Goal: Find specific page/section: Find specific page/section

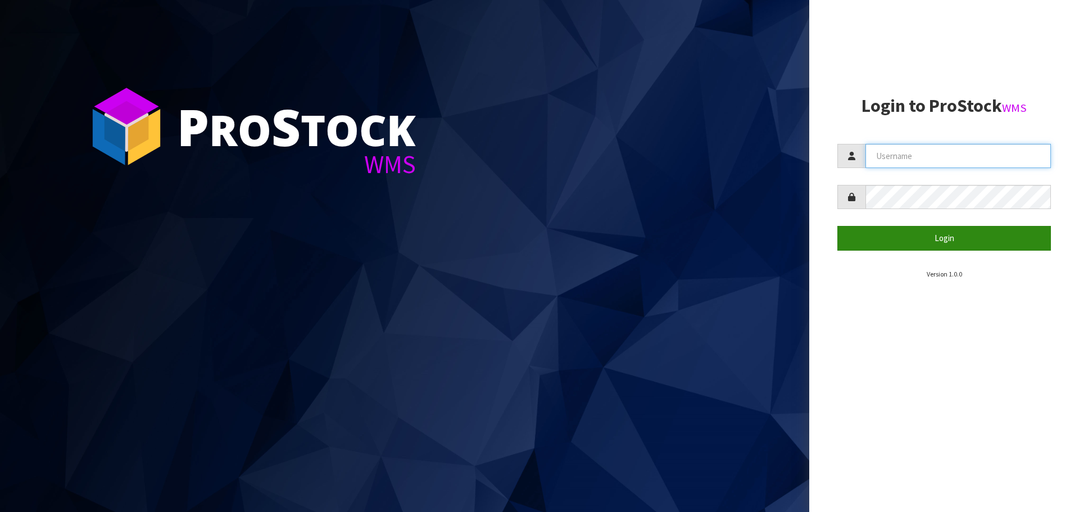
type input "[EMAIL_ADDRESS][DOMAIN_NAME]"
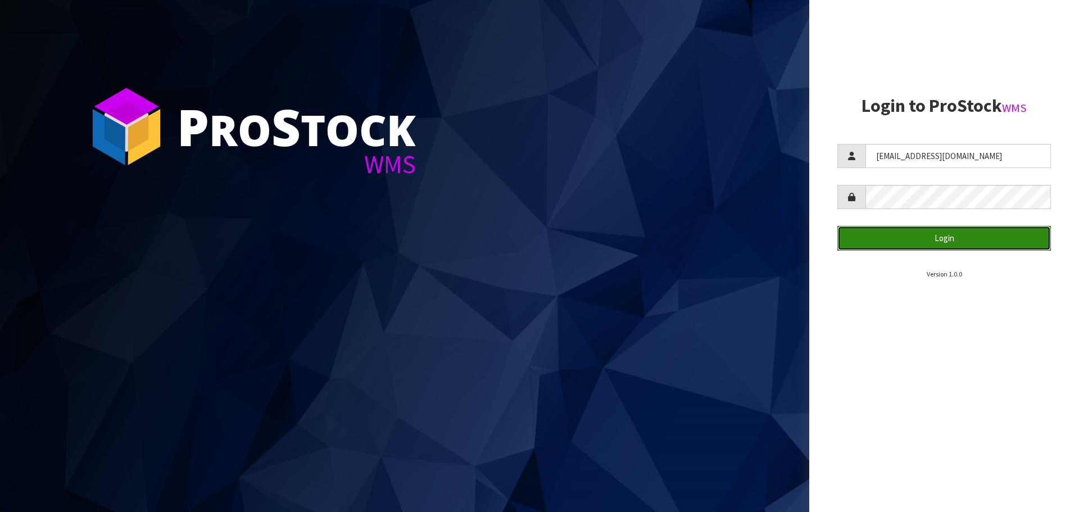
click at [358, 241] on button "Login" at bounding box center [944, 238] width 214 height 24
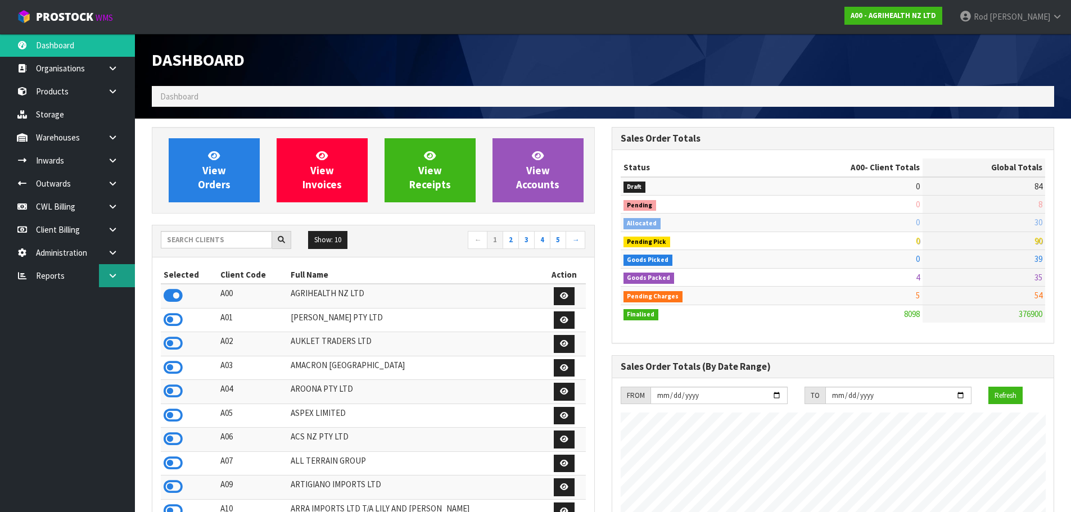
click at [114, 277] on icon at bounding box center [112, 275] width 11 height 8
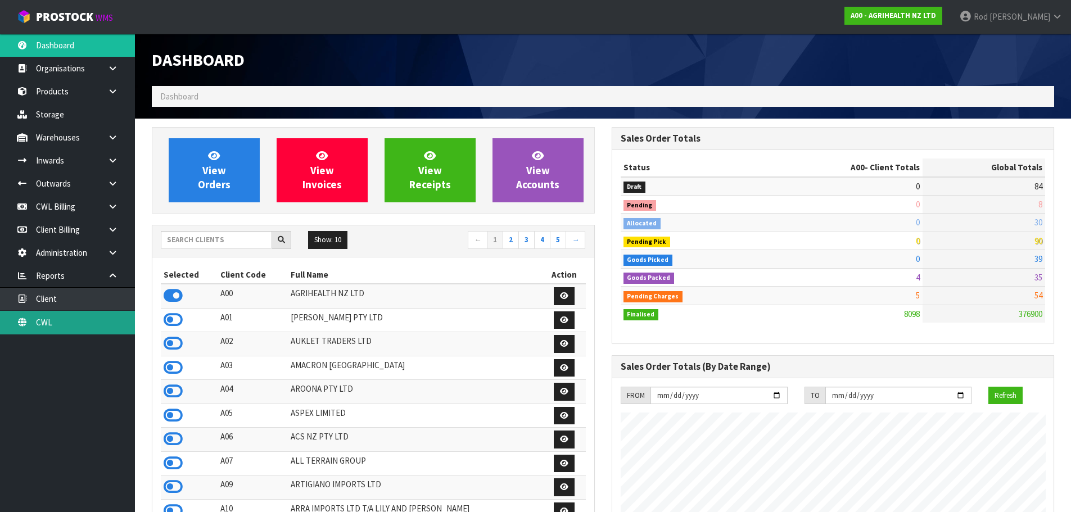
click at [44, 322] on link "CWL" at bounding box center [67, 322] width 135 height 23
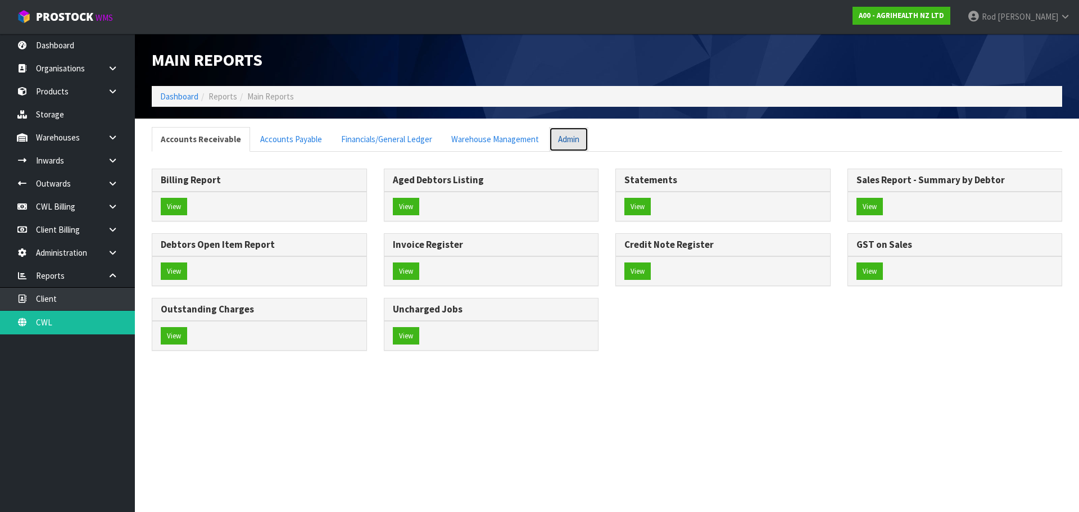
click at [358, 137] on link "Admin" at bounding box center [568, 139] width 39 height 24
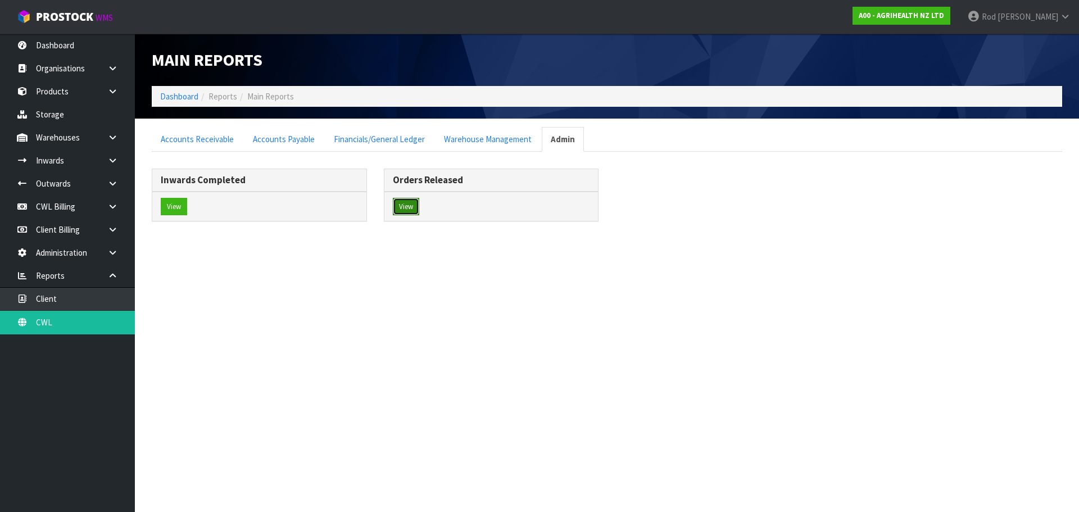
click at [358, 204] on button "View" at bounding box center [406, 207] width 26 height 18
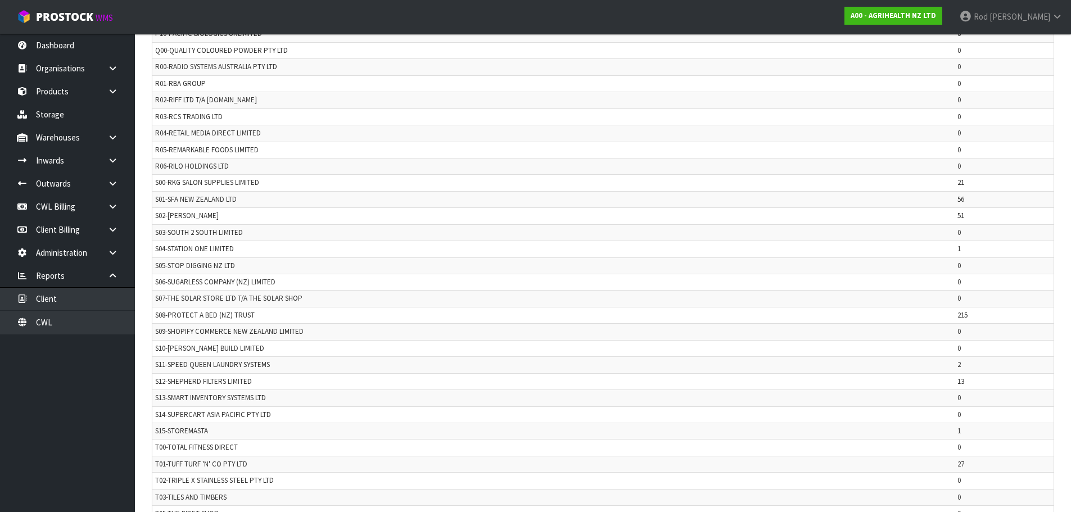
scroll to position [2253, 0]
